Goal: Task Accomplishment & Management: Use online tool/utility

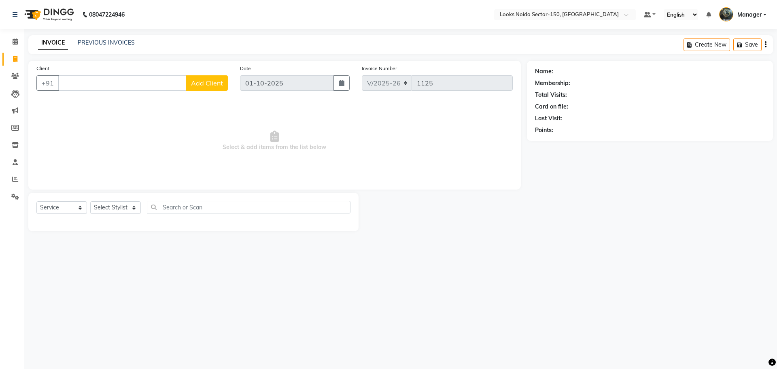
select select "8587"
select select "service"
drag, startPoint x: 737, startPoint y: 34, endPoint x: 360, endPoint y: 388, distance: 516.9
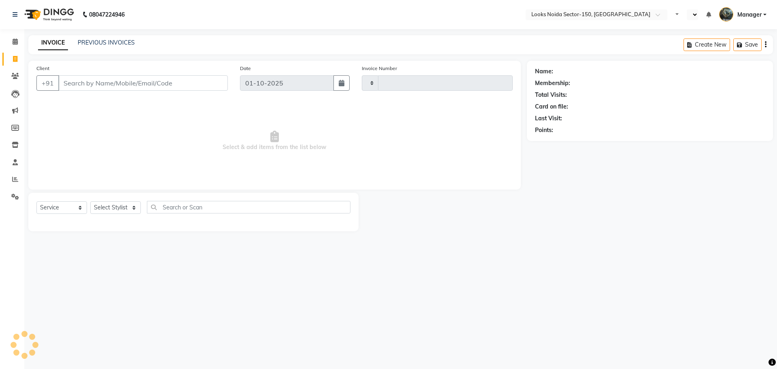
select select "service"
type input "1125"
select select "en"
select select "8587"
click at [13, 35] on li "Calendar" at bounding box center [12, 41] width 24 height 17
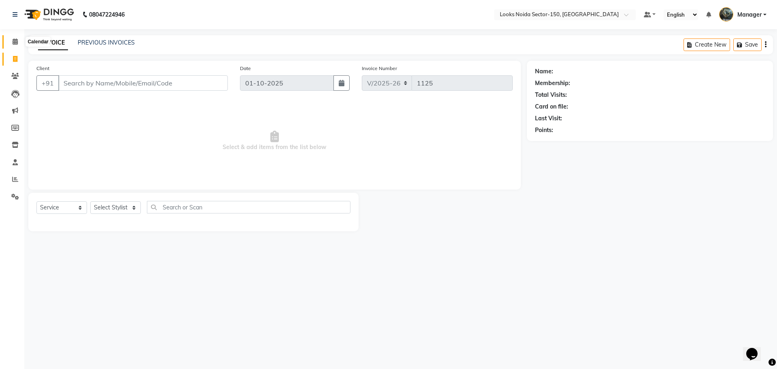
click at [15, 39] on icon at bounding box center [15, 41] width 5 height 6
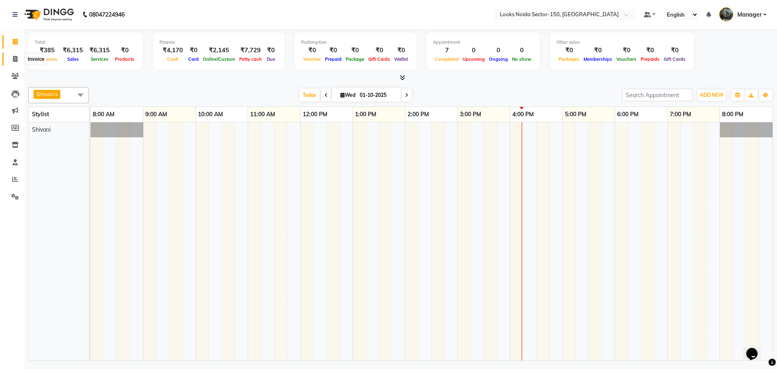
click at [15, 57] on icon at bounding box center [15, 59] width 4 height 6
select select "service"
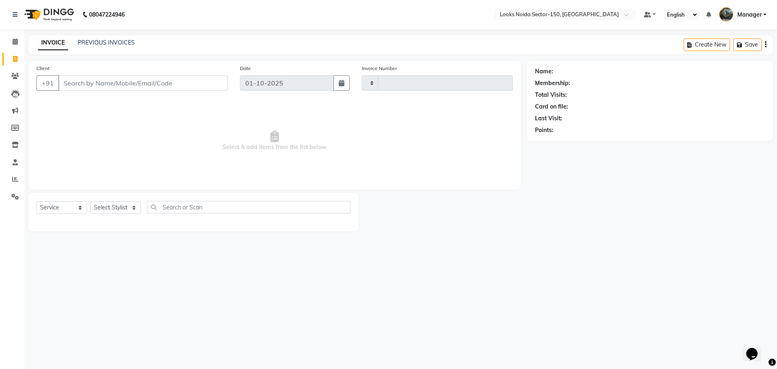
type input "1125"
select select "8587"
click at [16, 44] on icon at bounding box center [15, 41] width 5 height 6
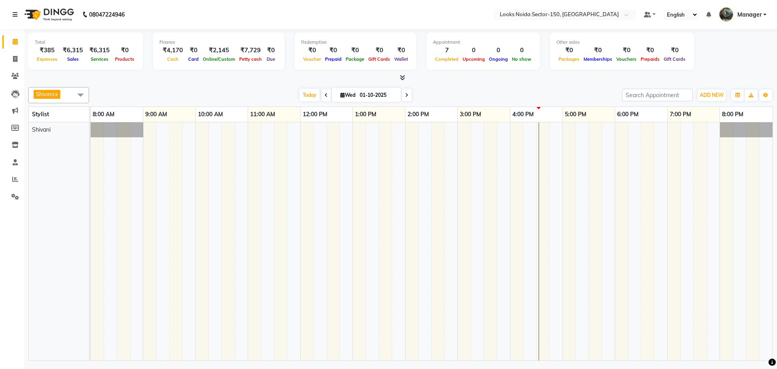
click at [403, 77] on icon at bounding box center [402, 77] width 5 height 6
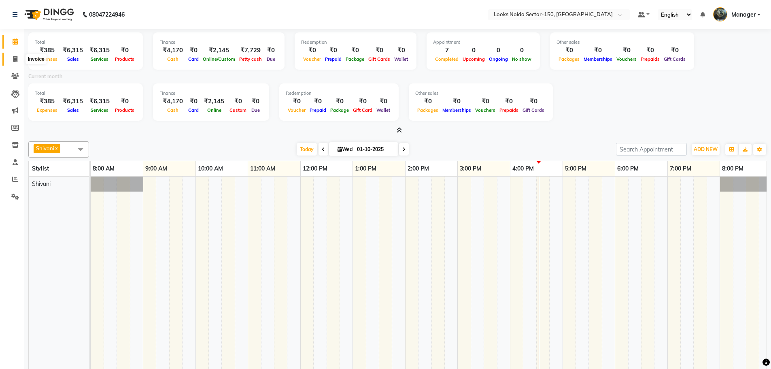
drag, startPoint x: 16, startPoint y: 55, endPoint x: 24, endPoint y: 53, distance: 8.1
click at [17, 56] on icon at bounding box center [15, 59] width 4 height 6
select select "8587"
select select "service"
